Goal: Task Accomplishment & Management: Manage account settings

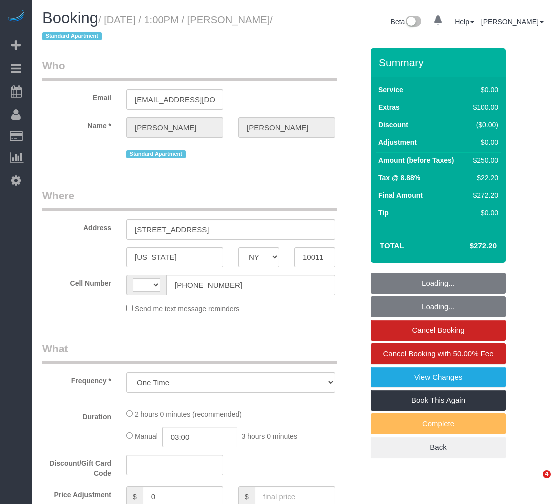
select select "NY"
select select "number:58"
select select "number:72"
select select "number:15"
select select "number:5"
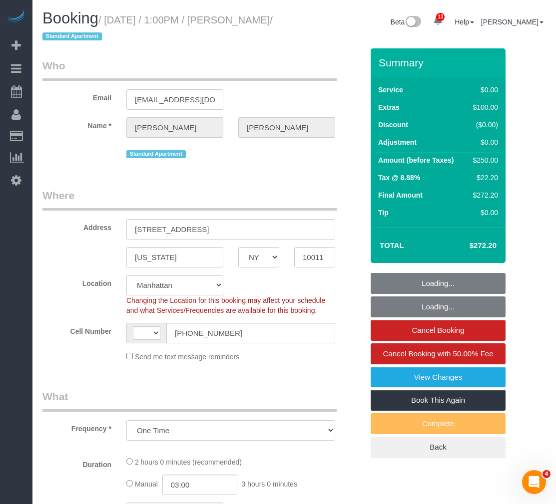
select select "object:645"
select select "string:stripe-pm_1S4M9B4VGloSiKo7rfMU45ST"
select select "string:[GEOGRAPHIC_DATA]"
select select "spot1"
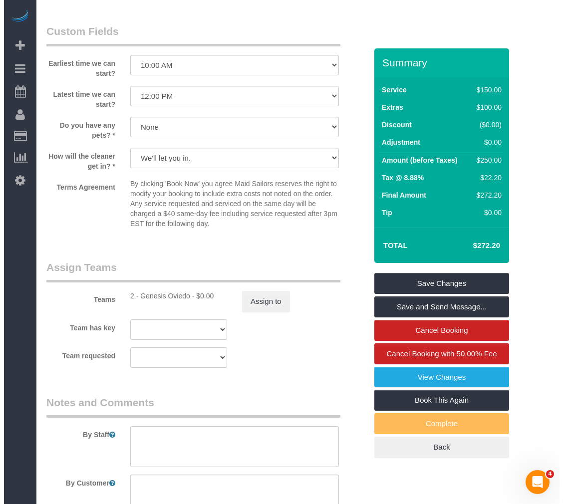
scroll to position [1248, 0]
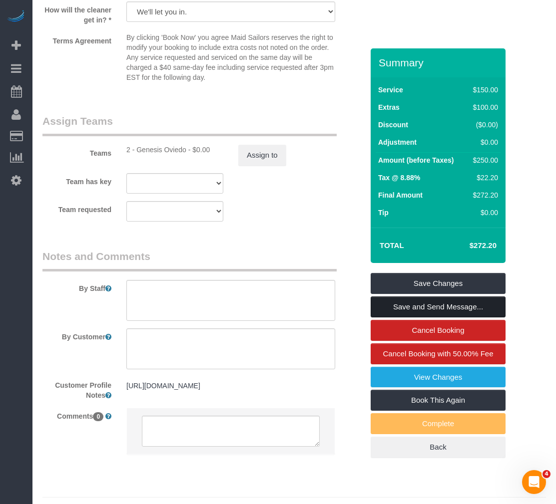
click at [386, 308] on link "Save and Send Message..." at bounding box center [437, 306] width 135 height 21
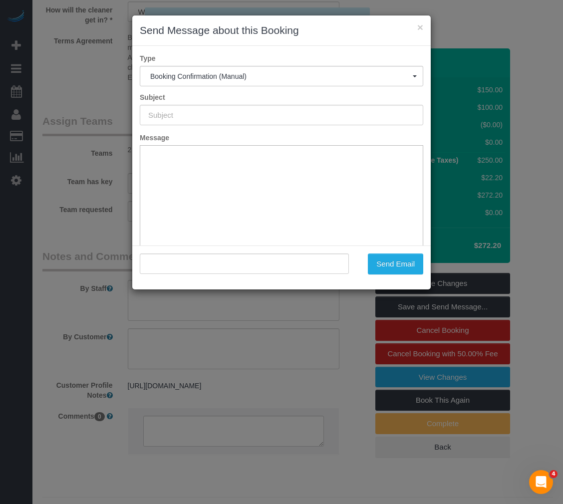
type input "Cleaning Confirmed for [DATE] 1:00pm"
type input ""[PERSON_NAME]" <[EMAIL_ADDRESS][DOMAIN_NAME]>"
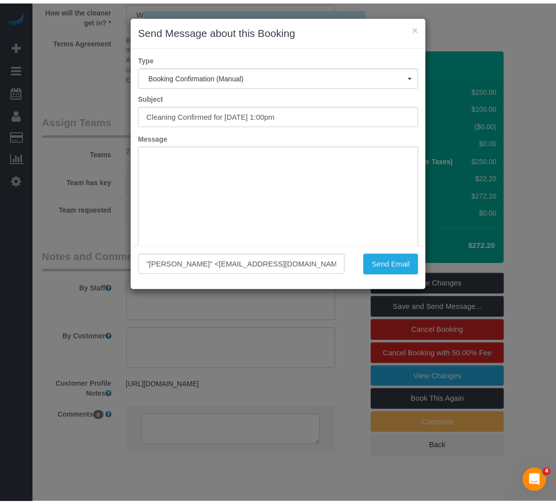
scroll to position [0, 0]
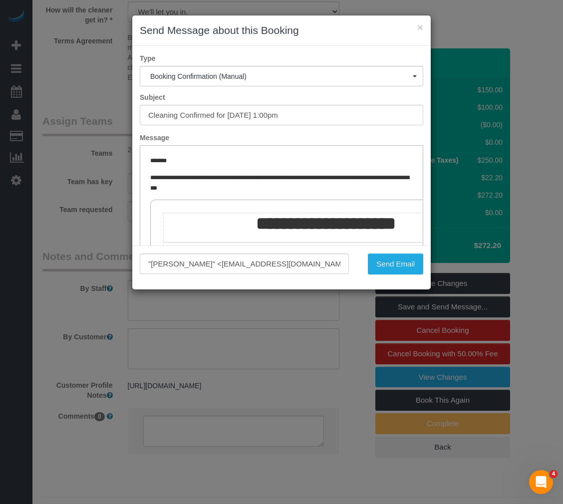
click at [324, 62] on label "Type" at bounding box center [281, 58] width 298 height 10
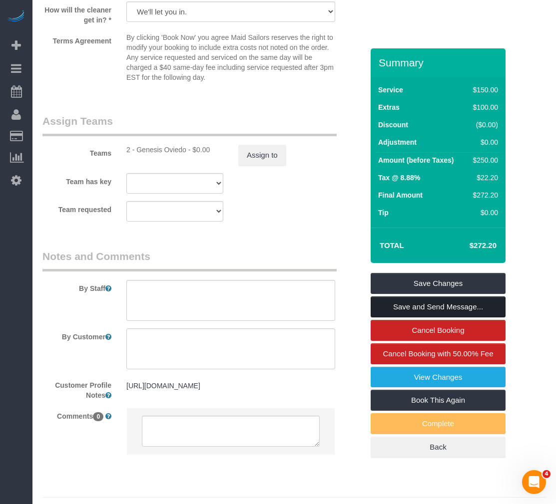
scroll to position [1098, 0]
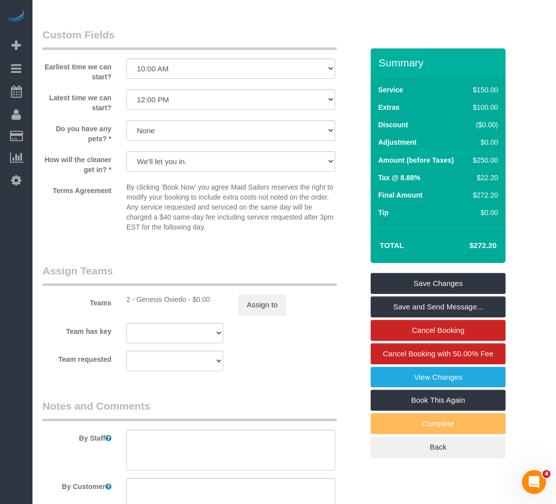
click at [356, 32] on div "Earliest time we can start? I am not flexible, keep my selected time 8:00 AM 9:…" at bounding box center [202, 54] width 335 height 54
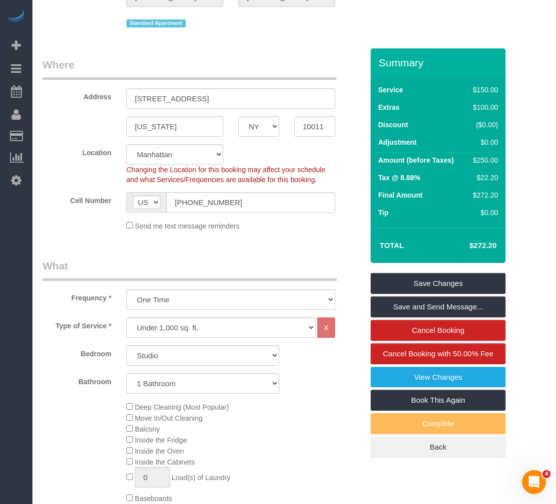
scroll to position [0, 0]
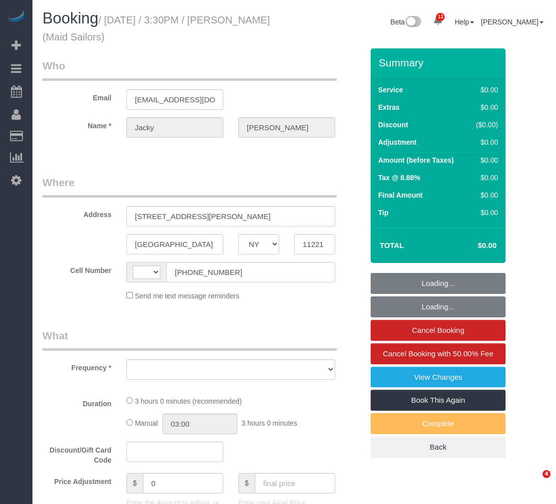
select select "NY"
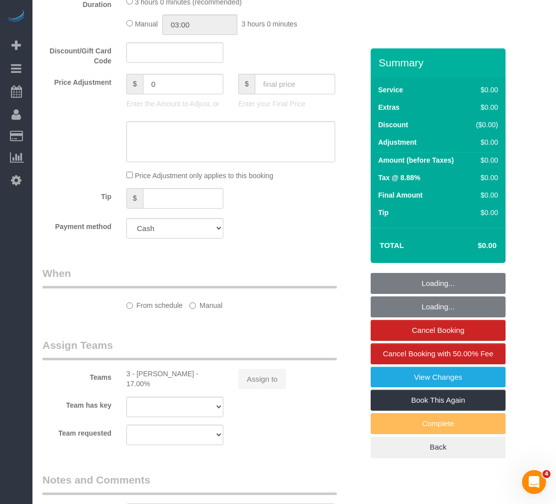
select select "string:[GEOGRAPHIC_DATA]"
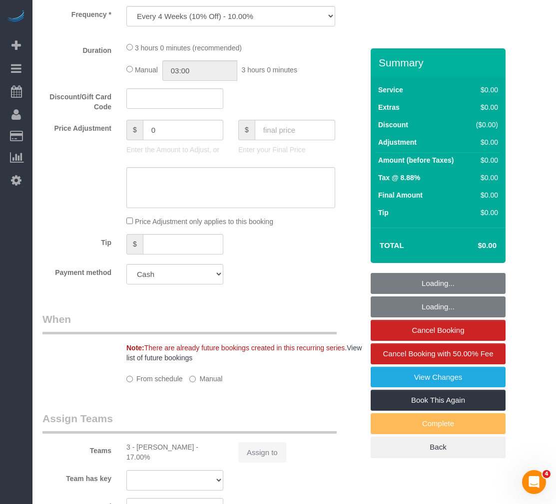
select select "object:726"
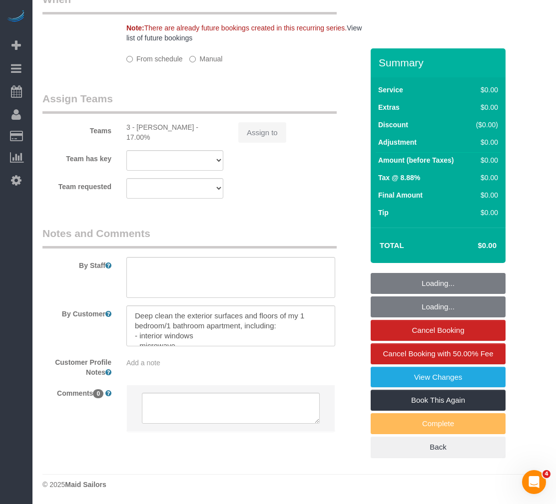
select select "180"
select select "number:89"
select select "number:90"
select select "number:15"
select select "number:5"
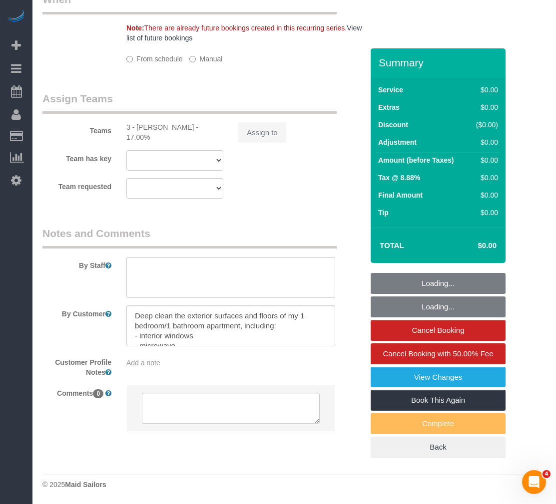
select select "number:21"
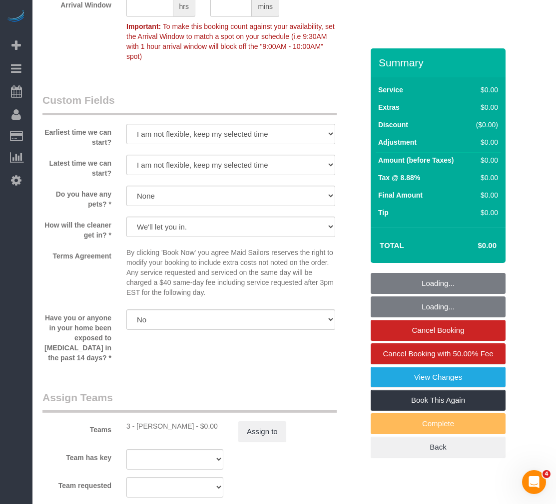
scroll to position [997, 0]
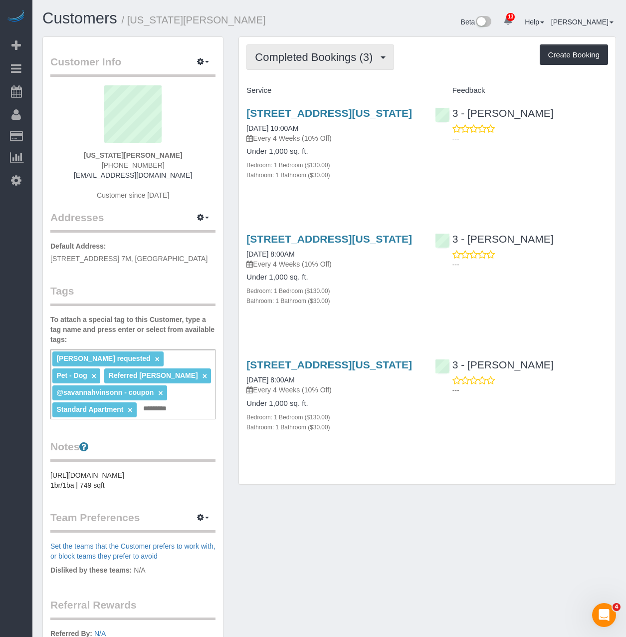
click at [320, 61] on span "Completed Bookings (3)" at bounding box center [316, 57] width 123 height 12
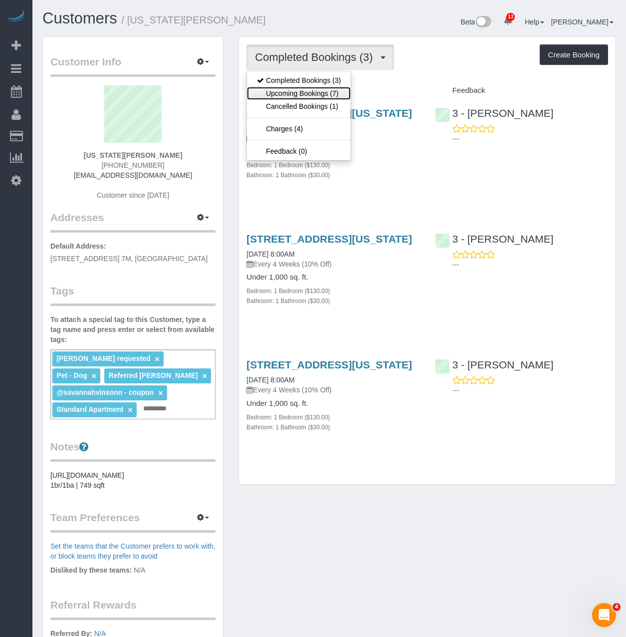
click at [311, 99] on link "Upcoming Bookings (7)" at bounding box center [299, 93] width 104 height 13
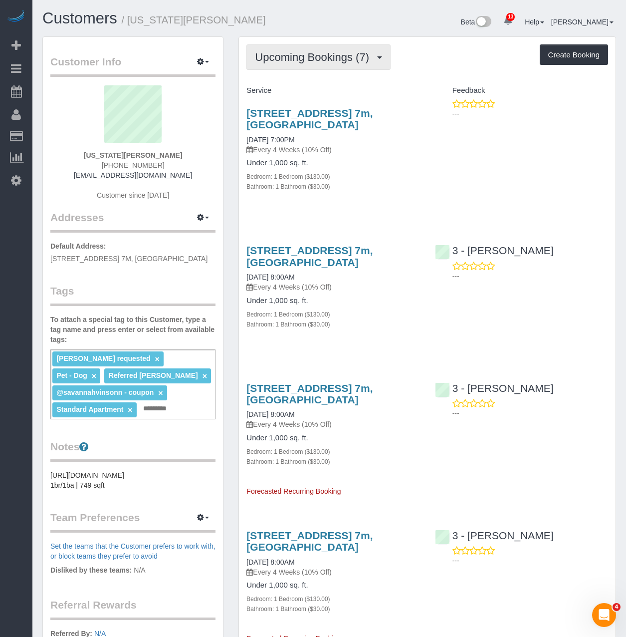
click at [310, 58] on span "Upcoming Bookings (7)" at bounding box center [314, 57] width 119 height 12
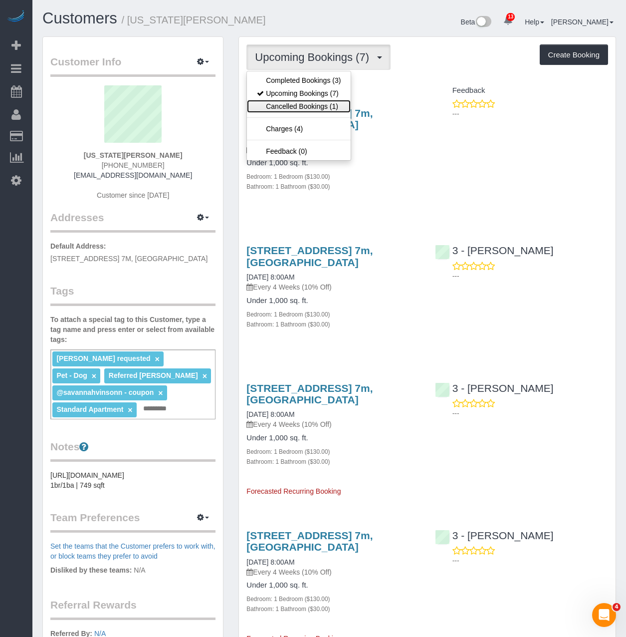
click at [314, 109] on link "Cancelled Bookings (1)" at bounding box center [299, 106] width 104 height 13
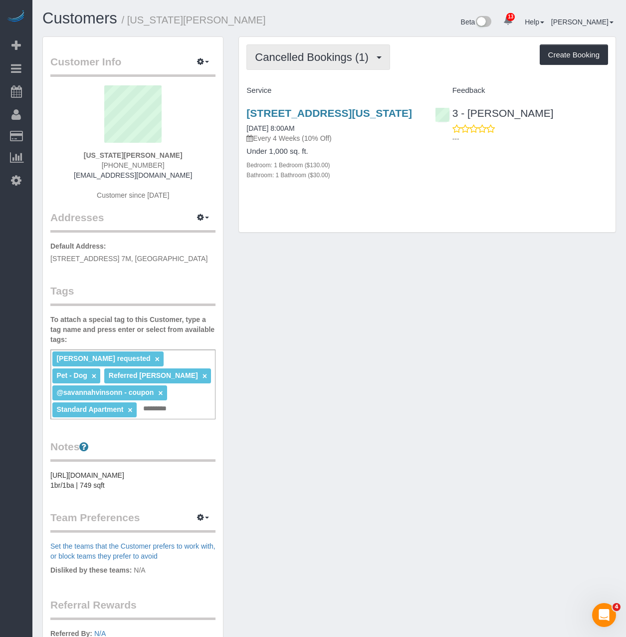
click at [313, 50] on button "Cancelled Bookings (1)" at bounding box center [319, 56] width 144 height 25
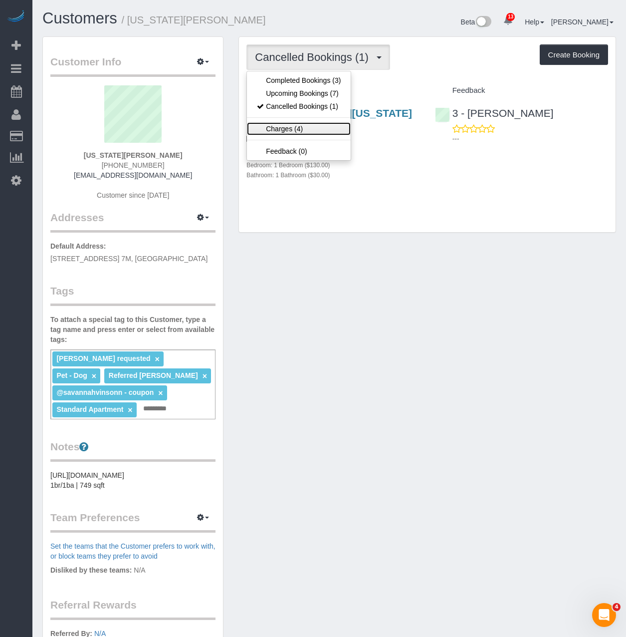
click at [290, 128] on link "Charges (4)" at bounding box center [299, 128] width 104 height 13
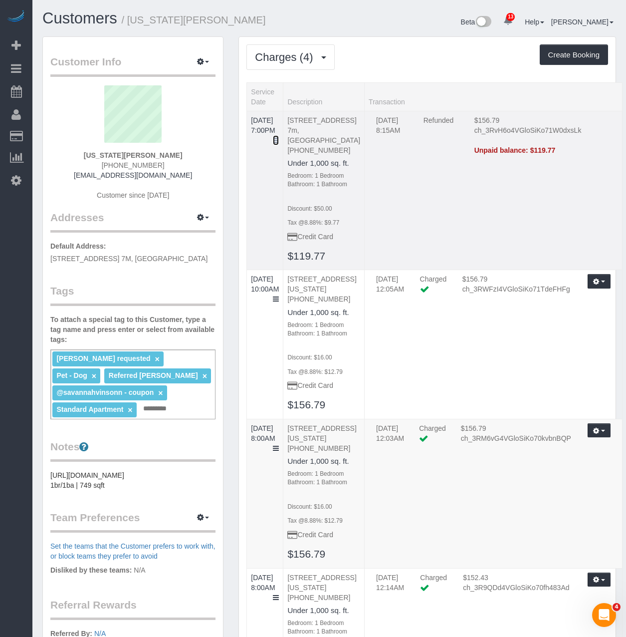
click at [279, 137] on icon at bounding box center [276, 140] width 6 height 7
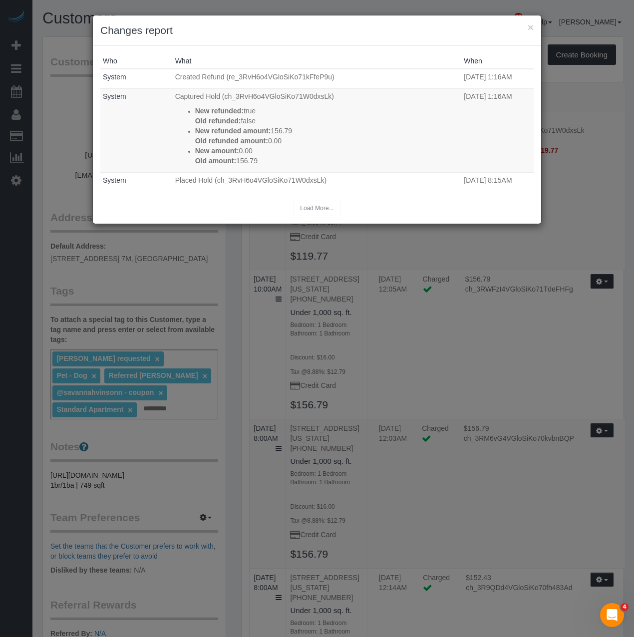
click at [534, 26] on div "× Changes report" at bounding box center [317, 30] width 448 height 30
click at [528, 27] on button "×" at bounding box center [531, 27] width 6 height 10
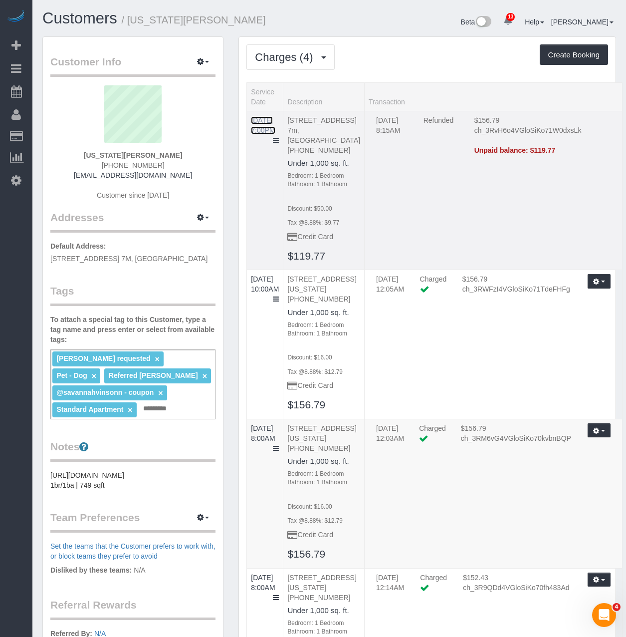
click at [274, 119] on link "09/16/2025 7:00PM" at bounding box center [263, 125] width 24 height 18
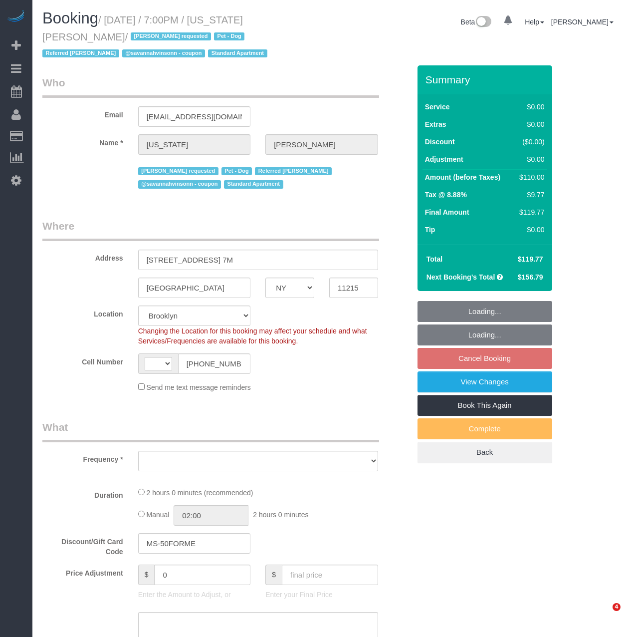
select select "NY"
select select "number:62"
select select "number:77"
select select "number:13"
select select "number:5"
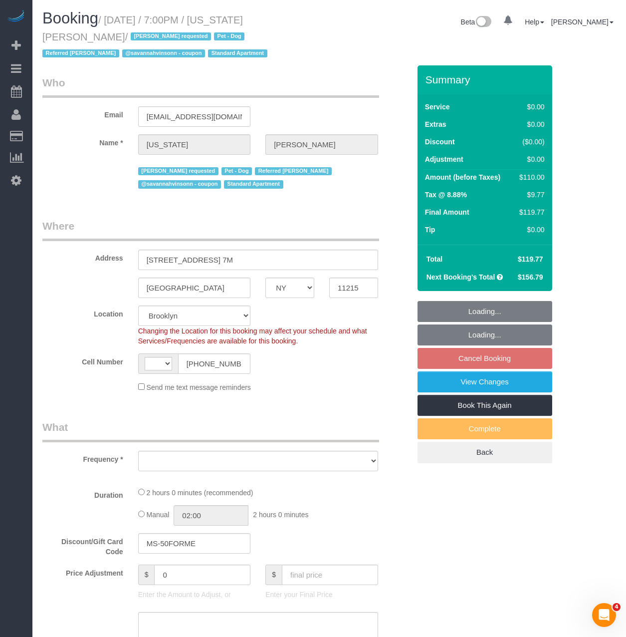
select select "string:[GEOGRAPHIC_DATA]"
select select "string:stripe-pm_1R8R544VGloSiKo771RbQQGf"
select select "1"
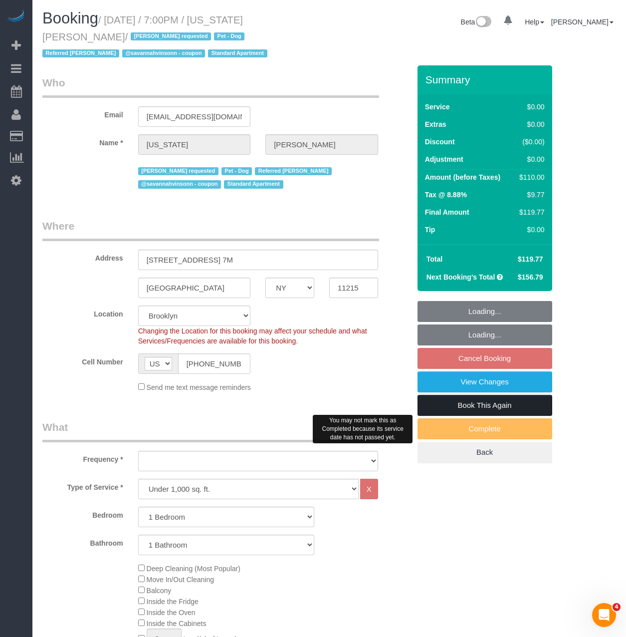
select select "object:1011"
select select "spot12"
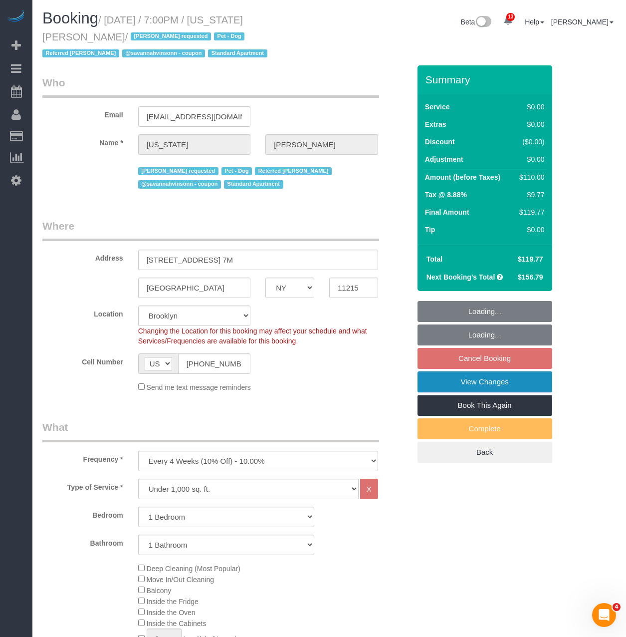
select select "object:1412"
select select "1"
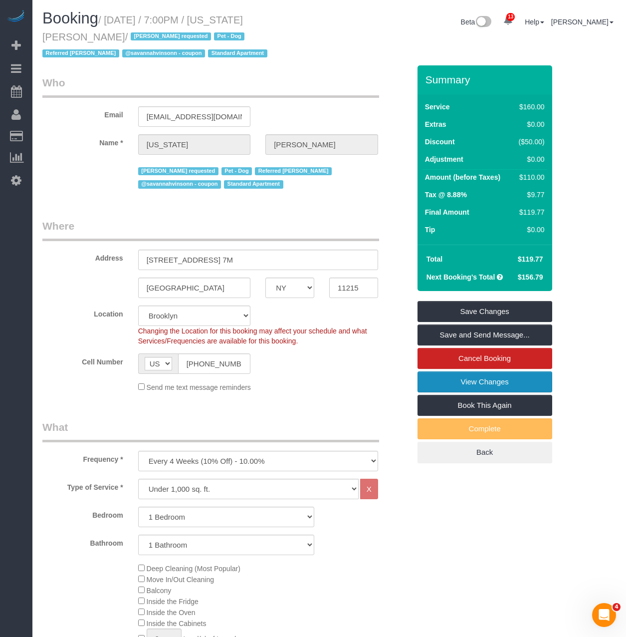
click at [443, 378] on link "View Changes" at bounding box center [485, 381] width 135 height 21
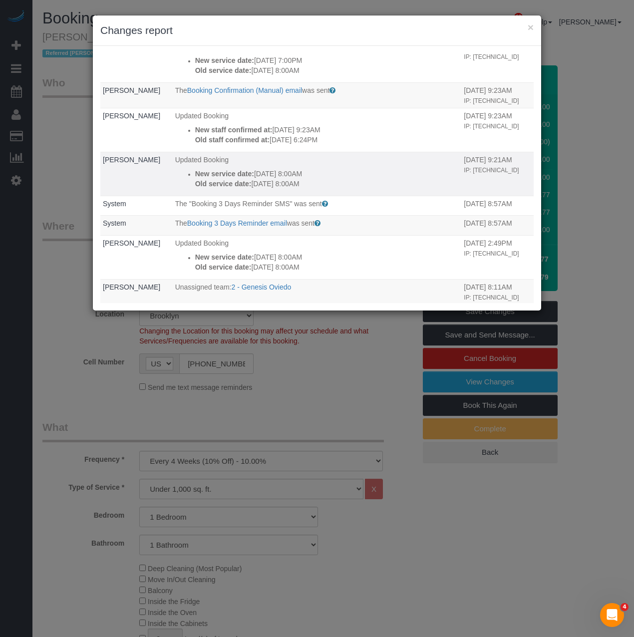
scroll to position [150, 0]
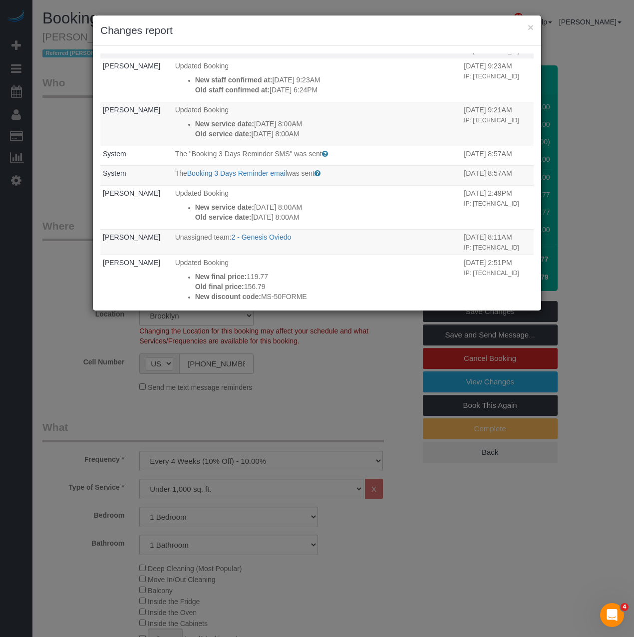
click at [270, 58] on td "The Booking Confirmation (Manual) email was sent An email sent manually by staf…" at bounding box center [317, 44] width 289 height 25
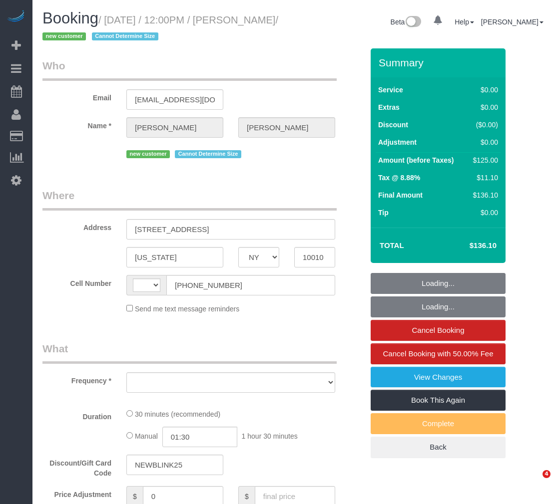
select select "NY"
select select "number:58"
select select "number:72"
select select "number:15"
select select "number:5"
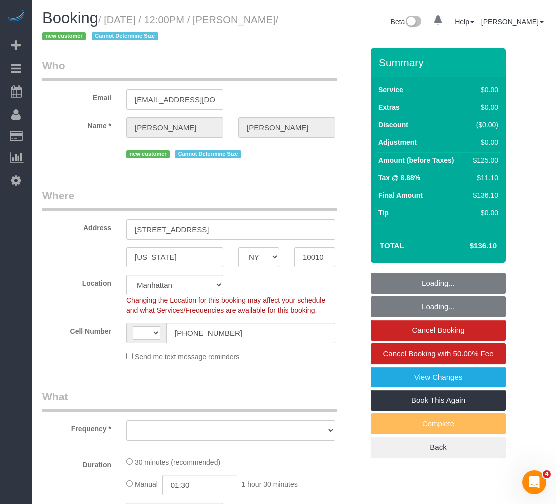
select select "string:[GEOGRAPHIC_DATA]"
select select "object:645"
select select "string:stripe-pm_1S3dvy4VGloSiKo7qg53GmC9"
select select "spot1"
select select "object:1412"
